Goal: Information Seeking & Learning: Learn about a topic

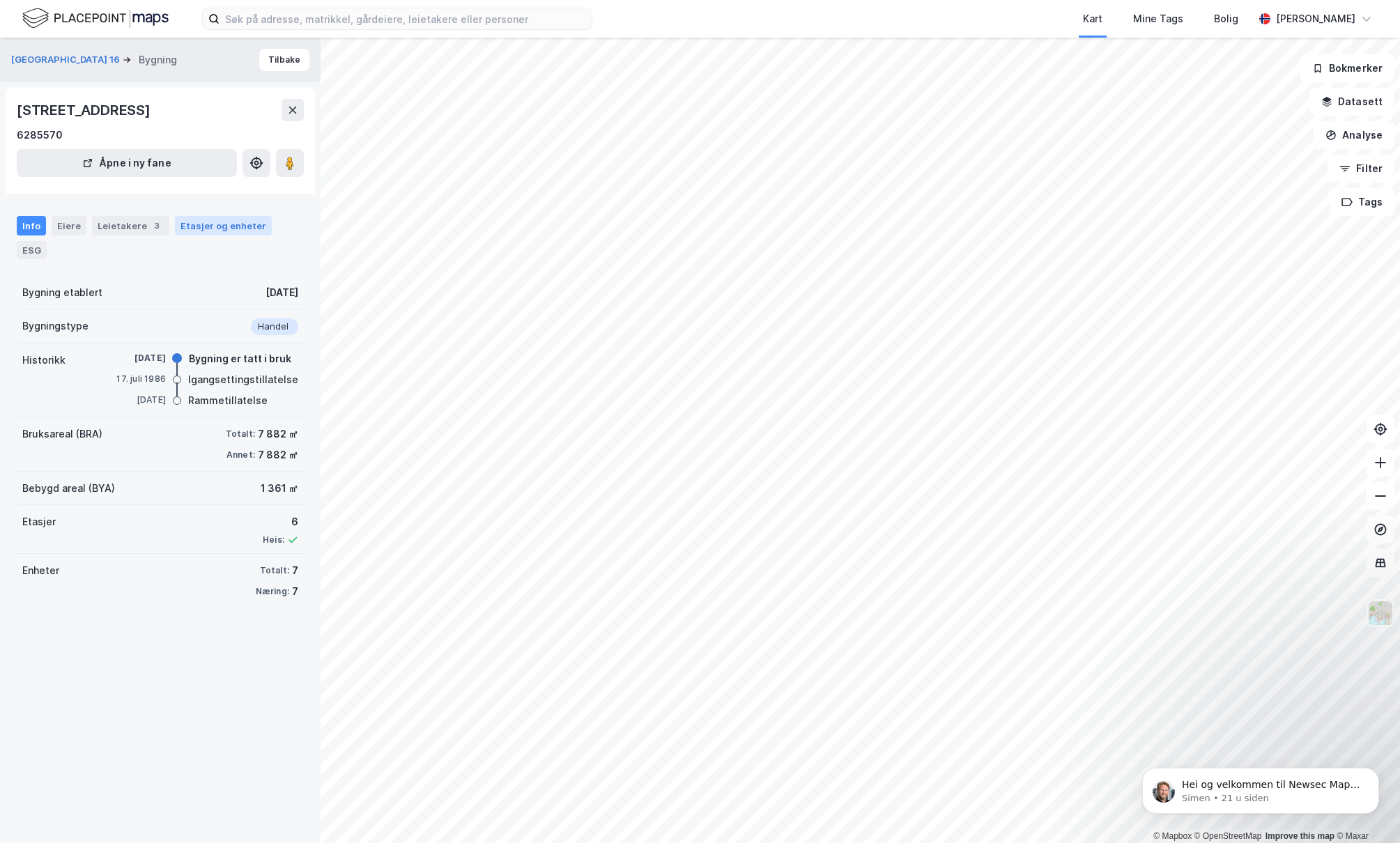
click at [181, 228] on div "Etasjer og enheter" at bounding box center [223, 226] width 86 height 13
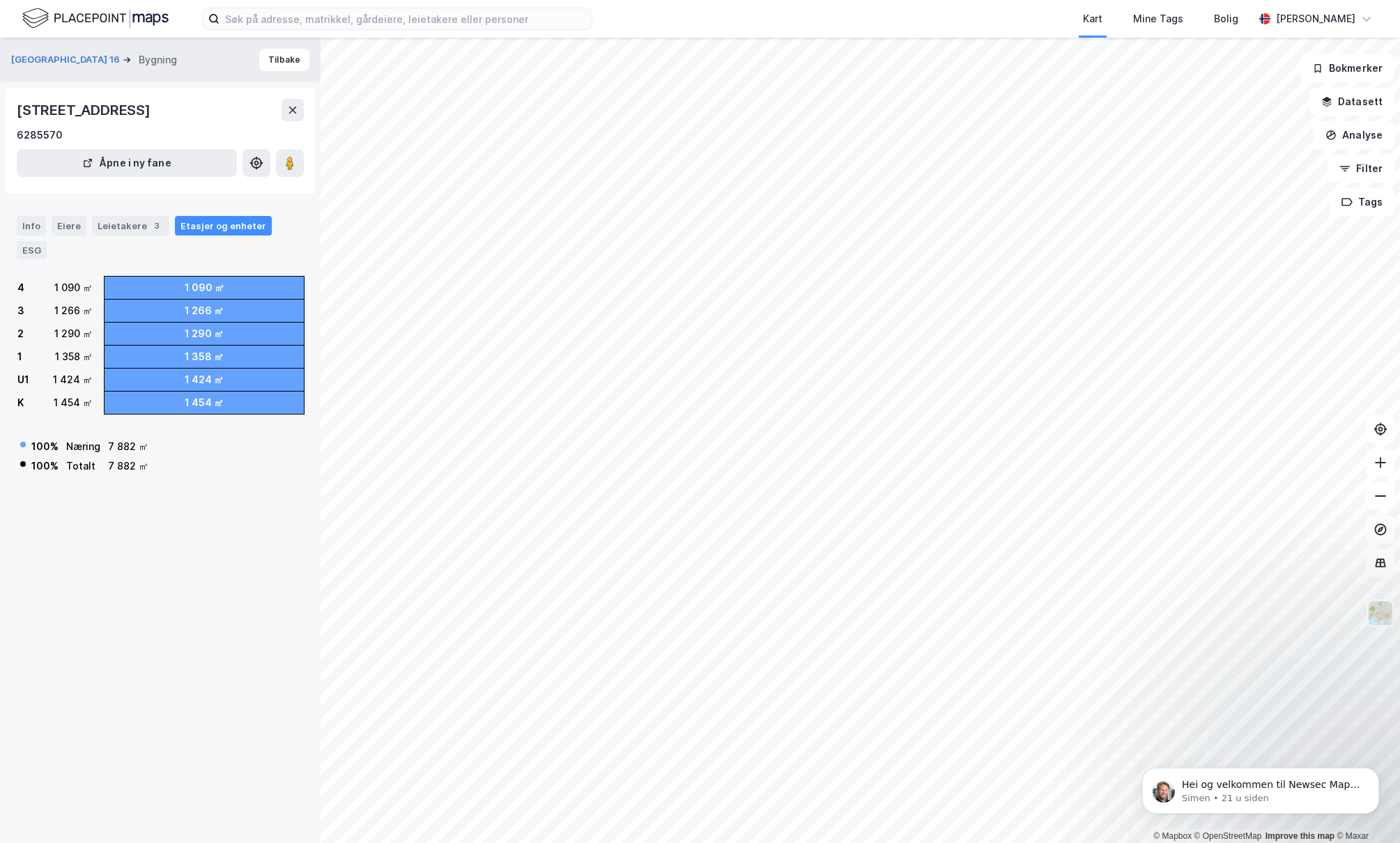
drag, startPoint x: 50, startPoint y: 109, endPoint x: 154, endPoint y: 111, distance: 104.0
click at [153, 111] on div "[STREET_ADDRESS]" at bounding box center [86, 110] width 137 height 22
copy div "[STREET_ADDRESS]"
click at [272, 62] on button "Tilbake" at bounding box center [284, 60] width 50 height 22
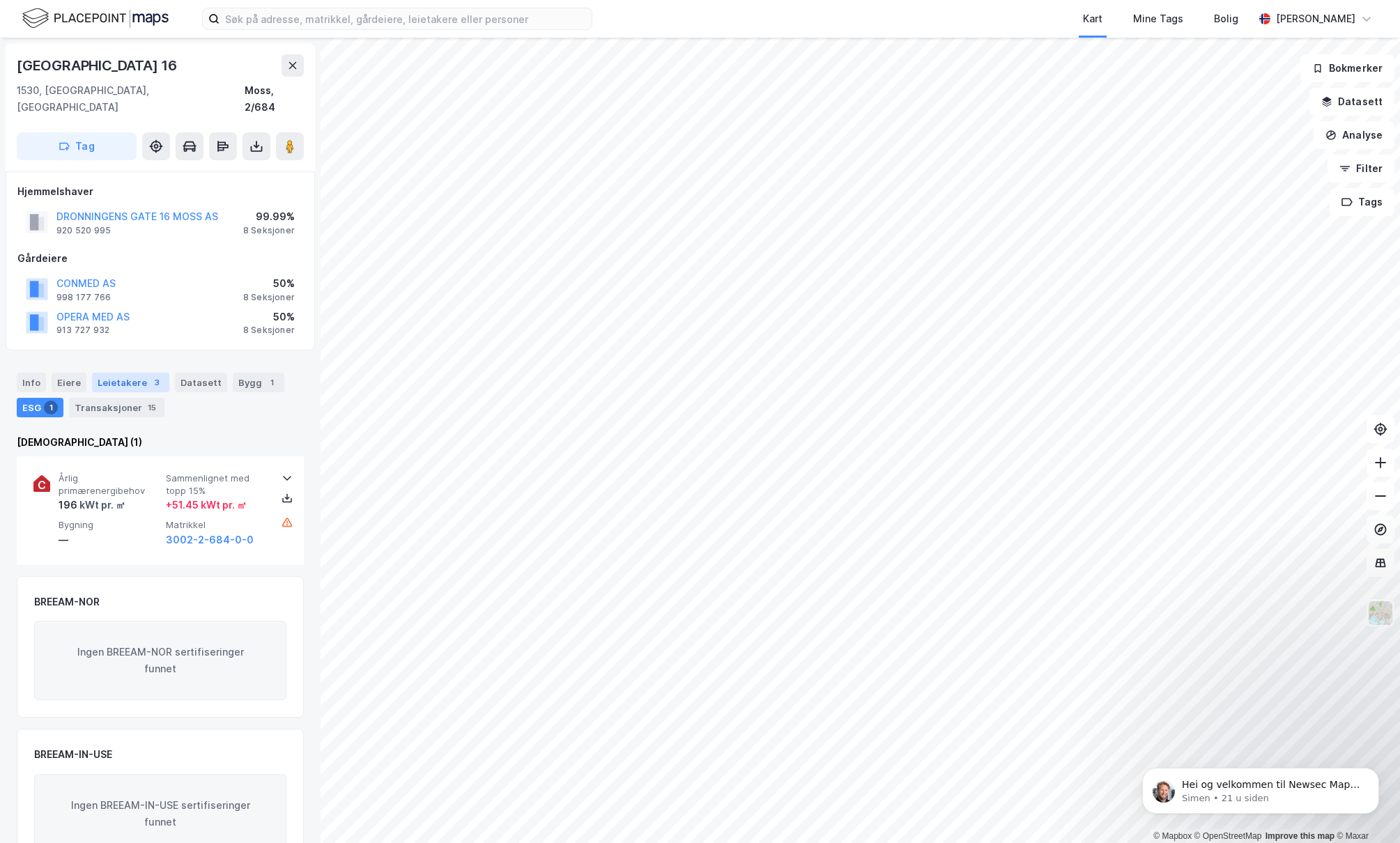
click at [109, 373] on div "Leietakere 3" at bounding box center [131, 382] width 77 height 20
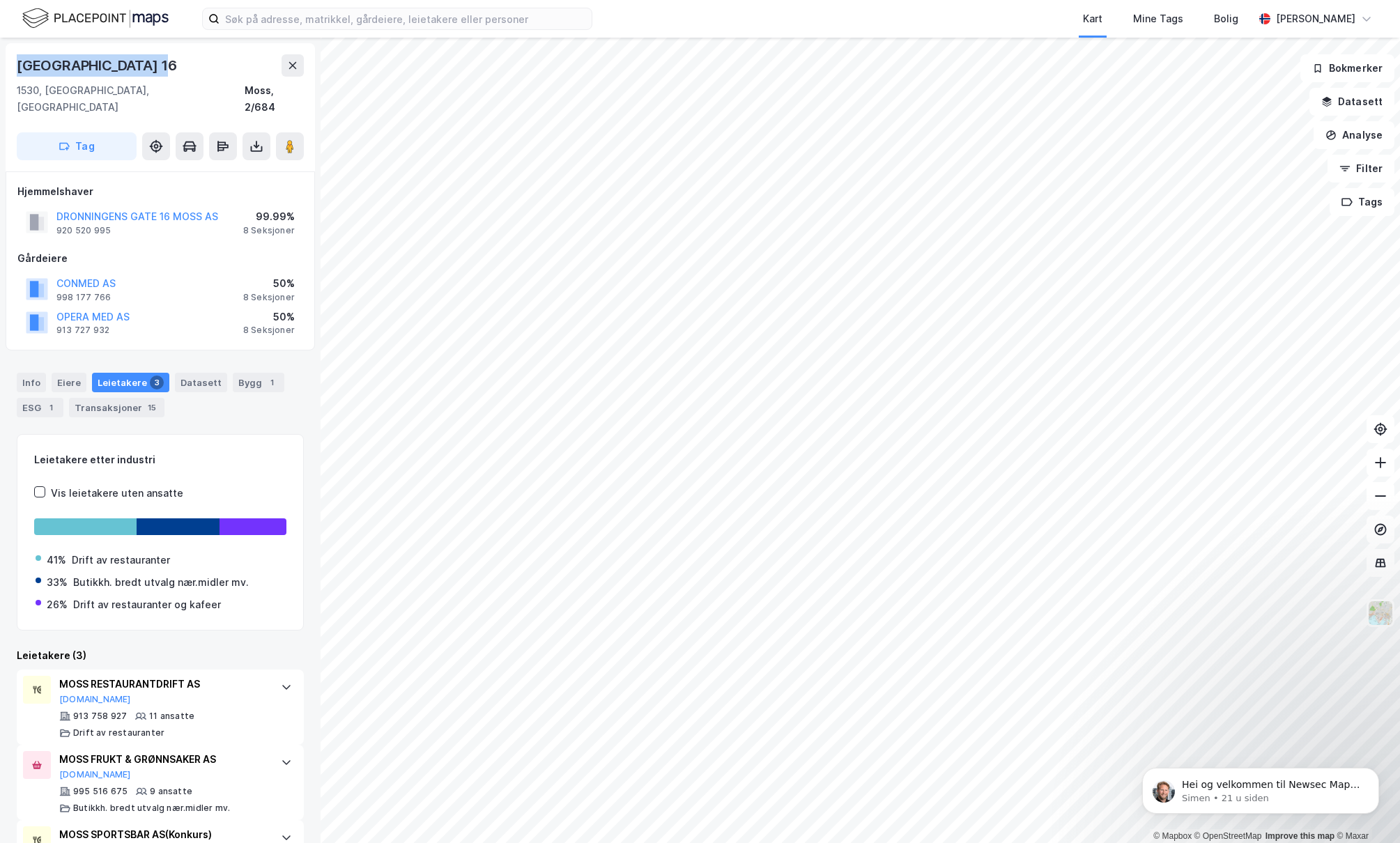
drag, startPoint x: 35, startPoint y: 68, endPoint x: 169, endPoint y: 72, distance: 134.1
click at [169, 72] on div "[GEOGRAPHIC_DATA] 16" at bounding box center [161, 66] width 287 height 22
copy div "[GEOGRAPHIC_DATA] 16"
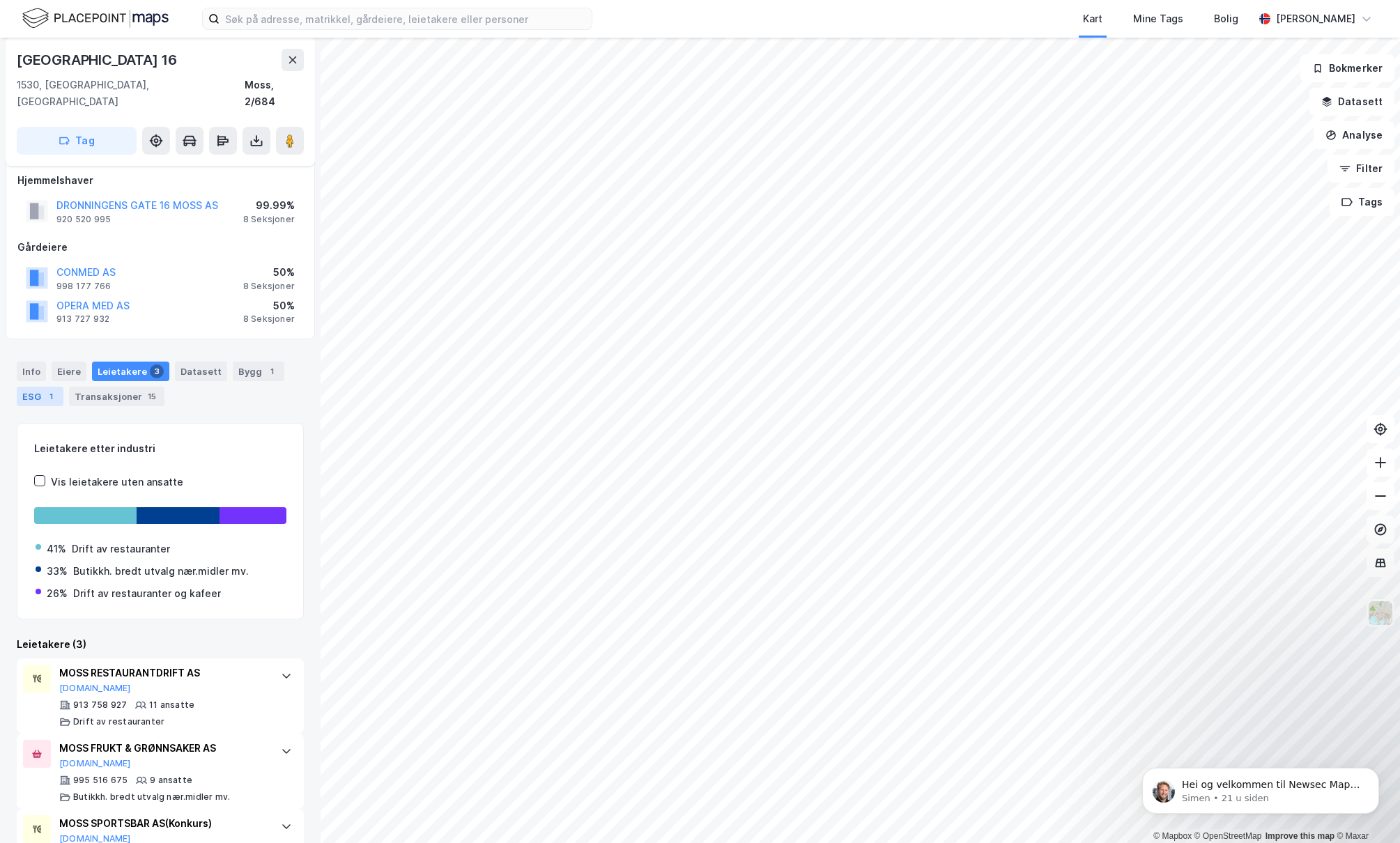
click at [47, 390] on div "1" at bounding box center [50, 397] width 14 height 14
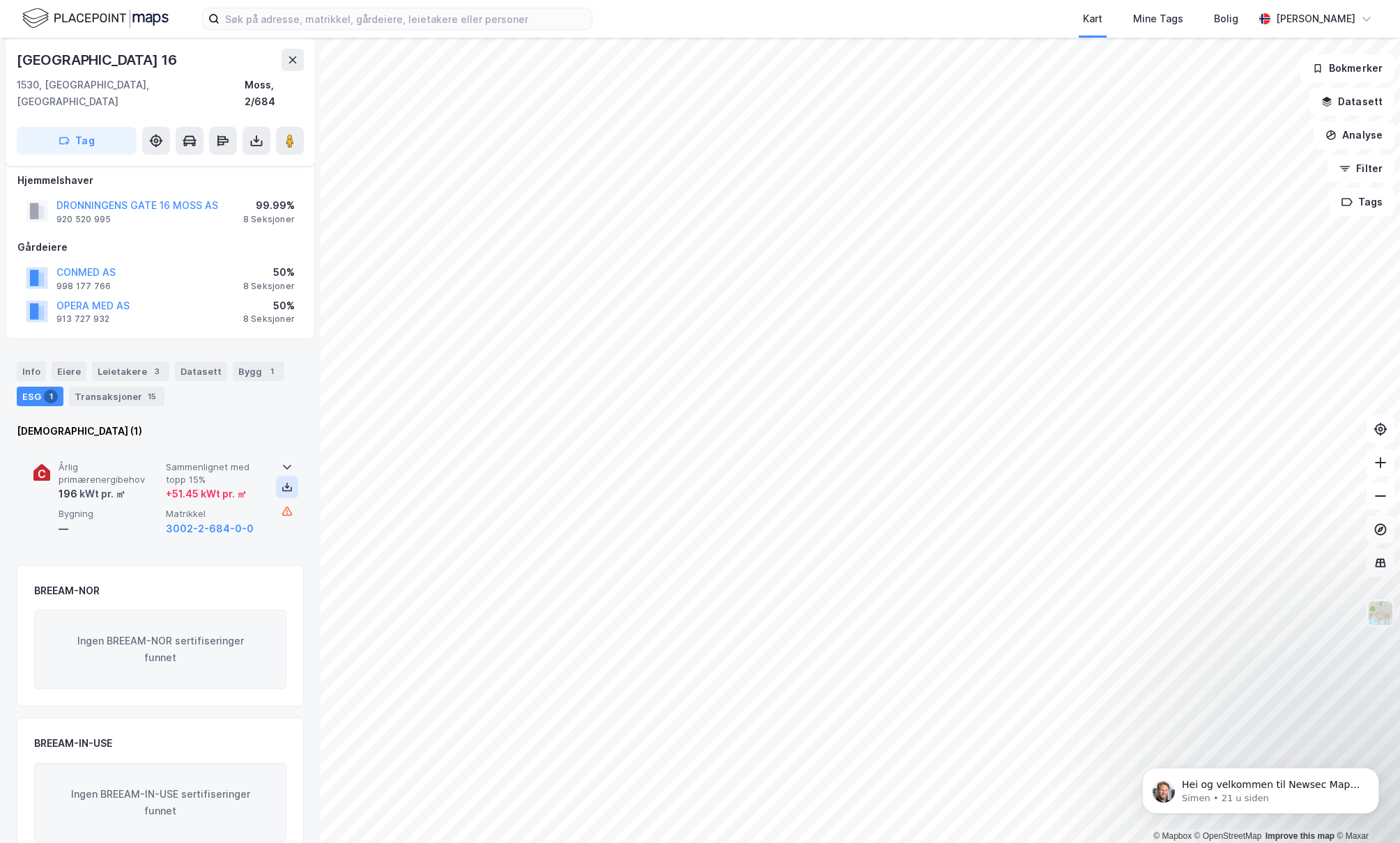
click at [287, 487] on icon at bounding box center [286, 490] width 9 height 5
click at [150, 364] on div "3" at bounding box center [157, 371] width 14 height 14
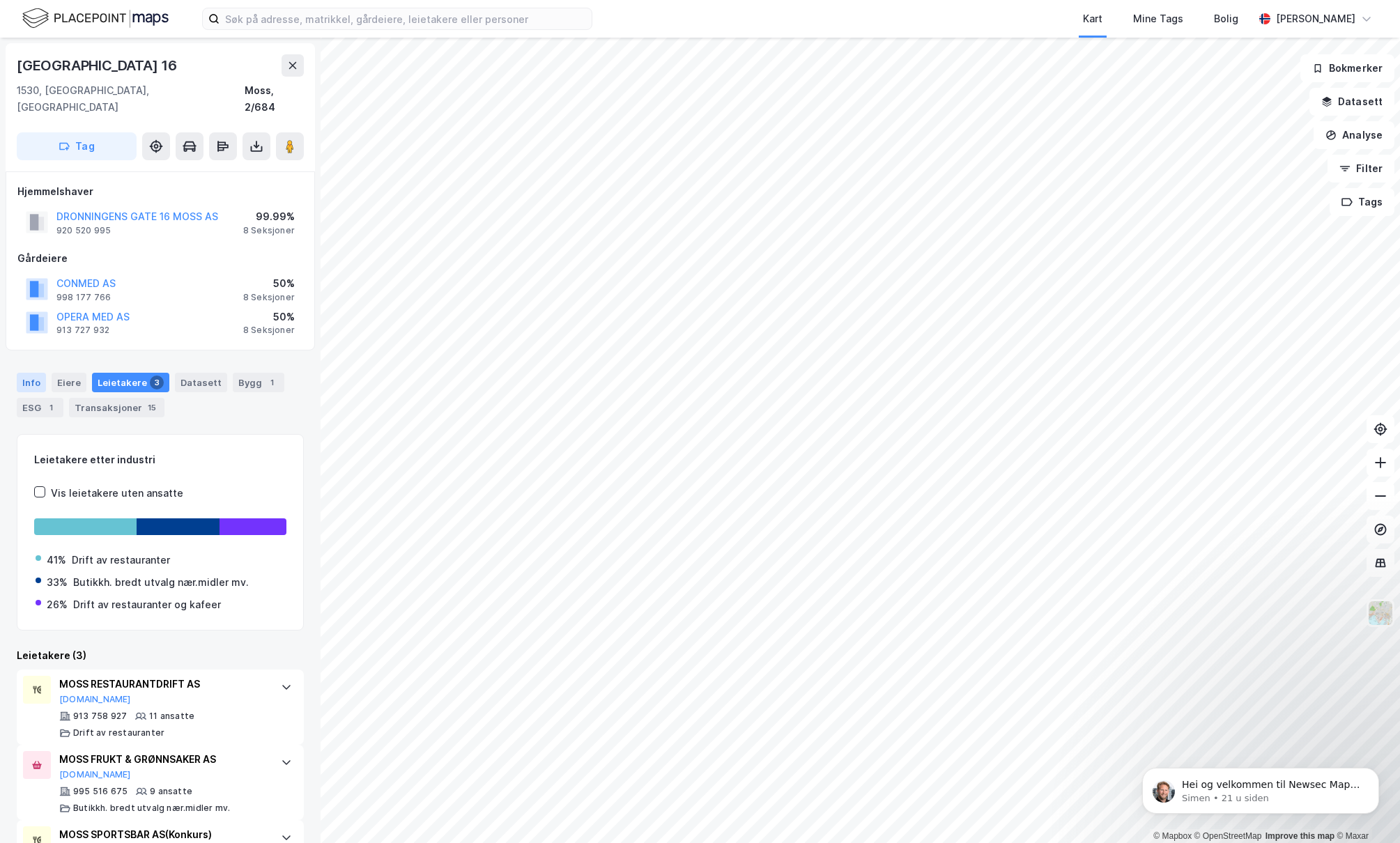
click at [36, 373] on div "Info" at bounding box center [32, 382] width 29 height 20
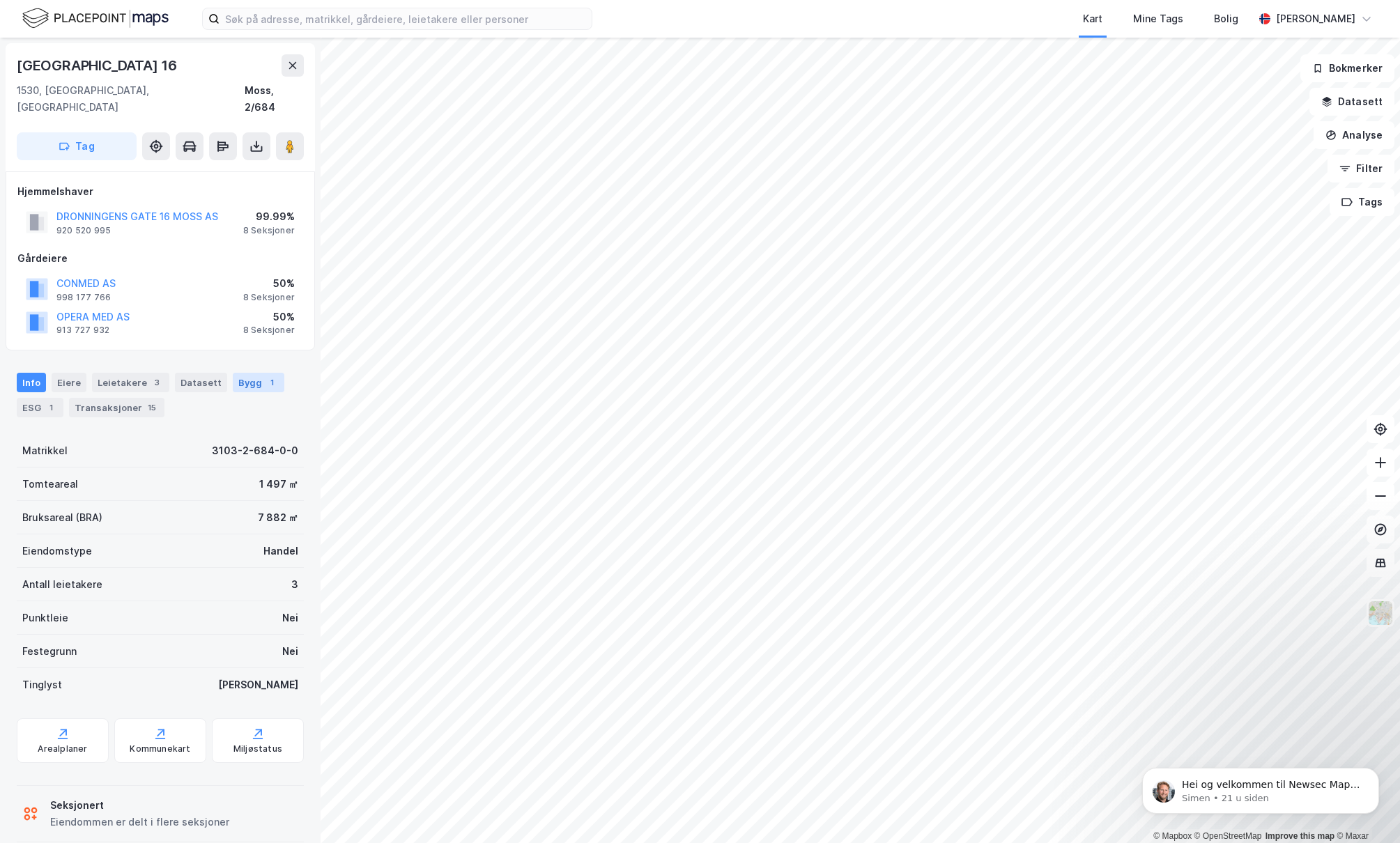
click at [237, 373] on div "Bygg 1" at bounding box center [258, 382] width 51 height 20
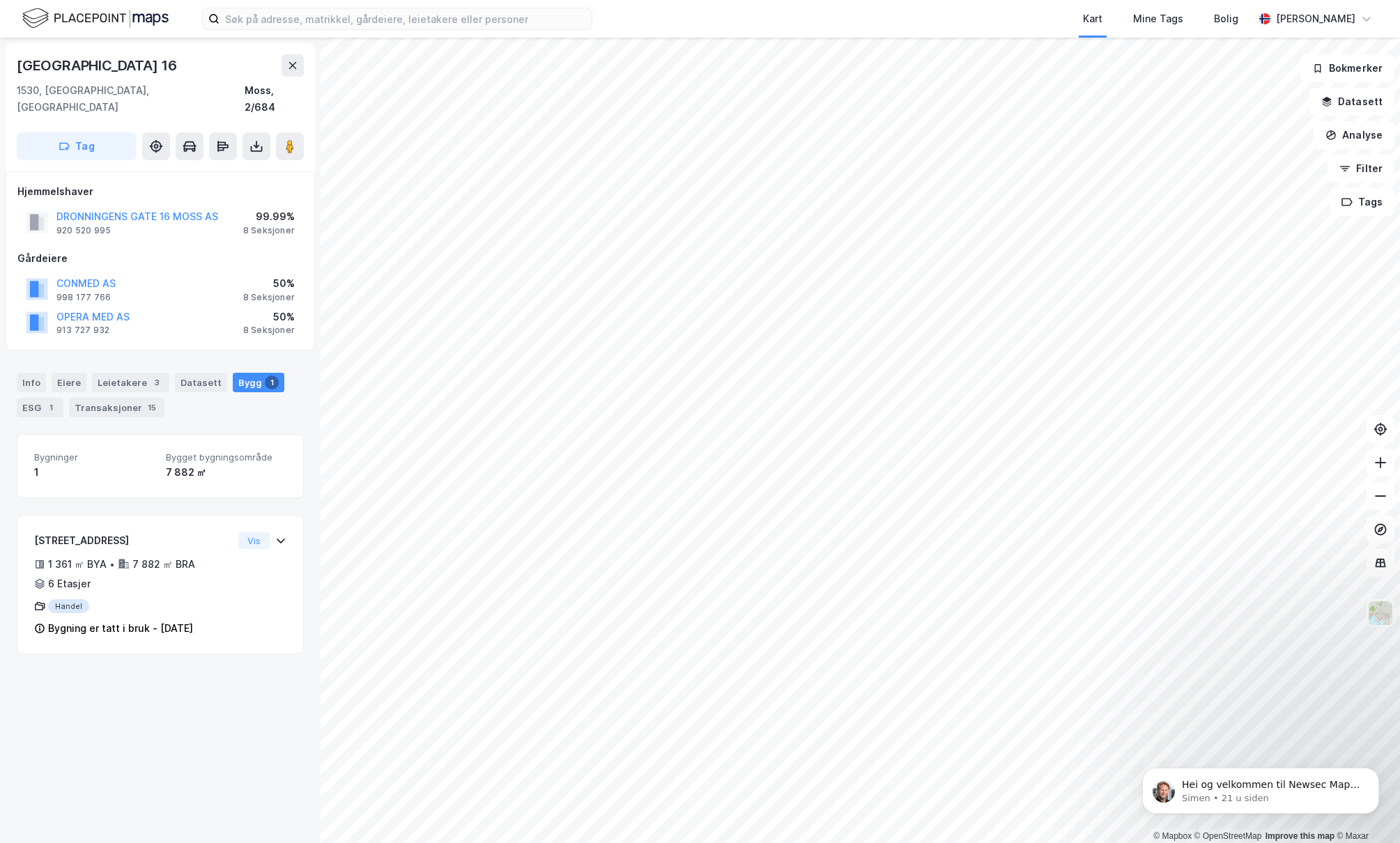
click at [162, 63] on div "[GEOGRAPHIC_DATA] 16" at bounding box center [161, 66] width 287 height 22
drag, startPoint x: 159, startPoint y: 66, endPoint x: 2, endPoint y: 58, distance: 157.2
click at [3, 57] on div "[GEOGRAPHIC_DATA] 16 1530, [GEOGRAPHIC_DATA], [GEOGRAPHIC_DATA], 2/684 Tag Hjem…" at bounding box center [160, 440] width 321 height 805
